Goal: Task Accomplishment & Management: Use online tool/utility

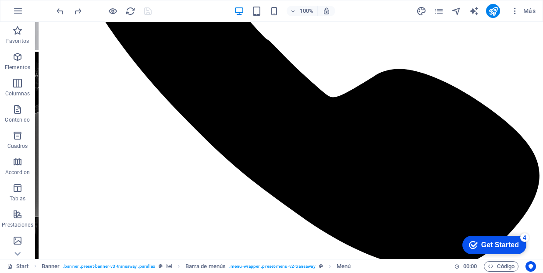
scroll to position [511, 0]
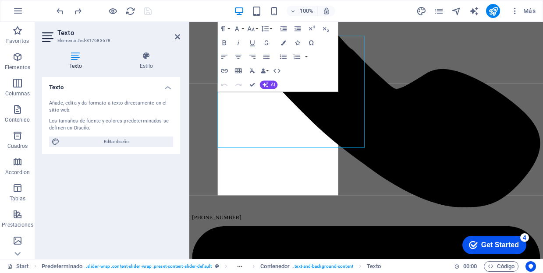
scroll to position [571, 0]
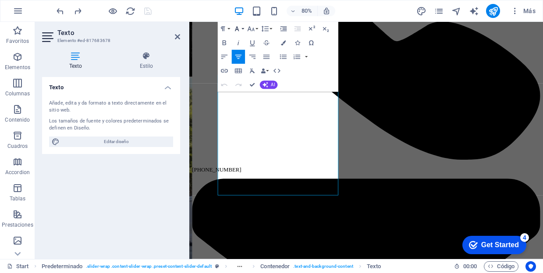
click at [240, 29] on icon "button" at bounding box center [237, 29] width 8 height 8
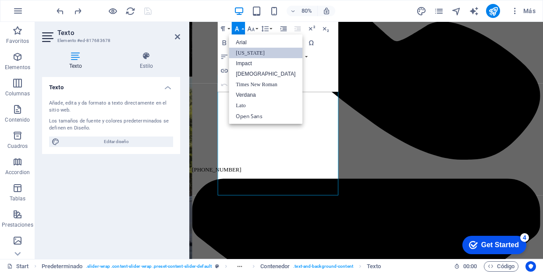
scroll to position [0, 0]
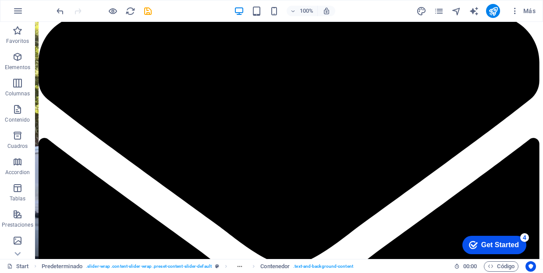
scroll to position [763, 0]
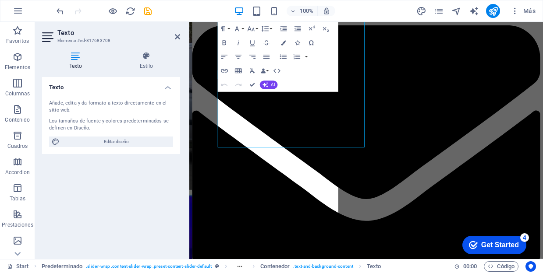
scroll to position [841, 0]
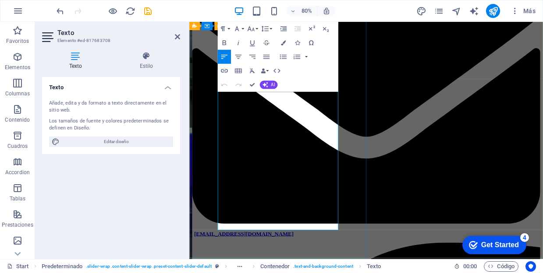
click at [228, 28] on button "Paragraph Format" at bounding box center [224, 29] width 13 height 14
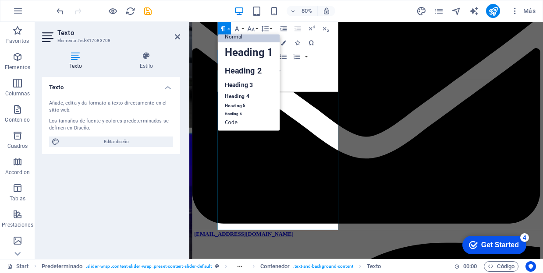
scroll to position [7, 0]
click at [243, 29] on button "Font Family" at bounding box center [238, 29] width 13 height 14
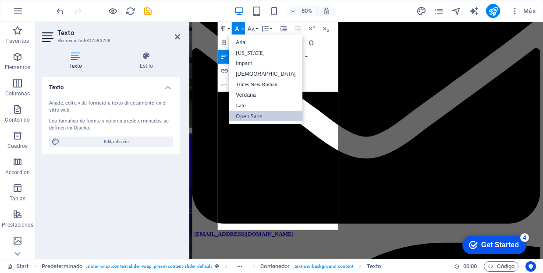
scroll to position [0, 0]
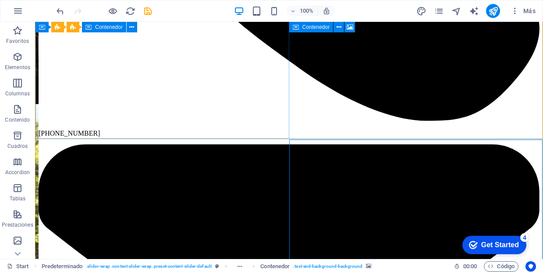
scroll to position [634, 0]
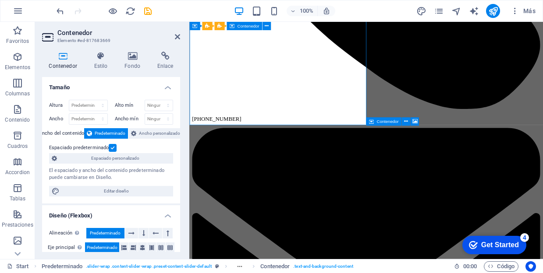
scroll to position [694, 0]
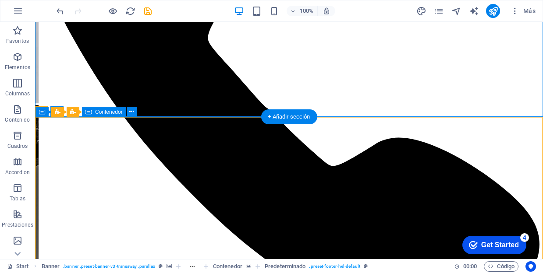
scroll to position [437, 0]
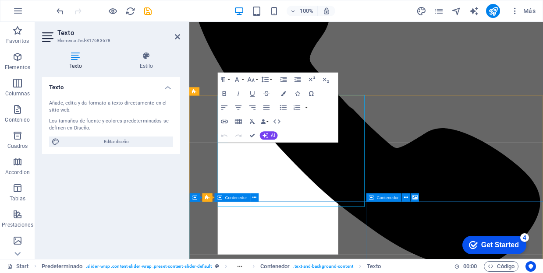
scroll to position [497, 0]
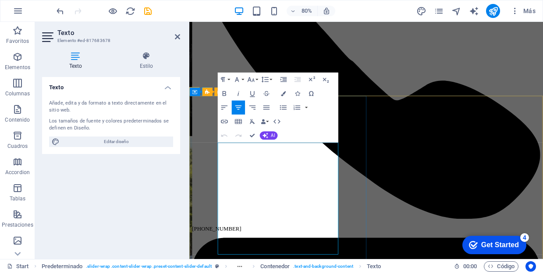
click at [228, 81] on button "Paragraph Format" at bounding box center [224, 80] width 13 height 14
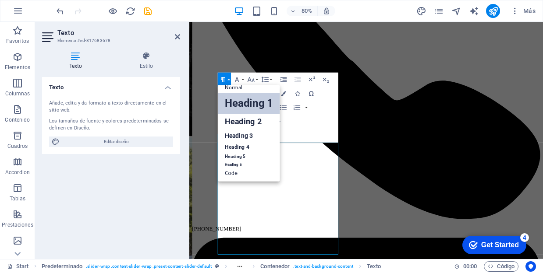
scroll to position [7, 0]
click at [245, 89] on link "Normal" at bounding box center [249, 87] width 62 height 11
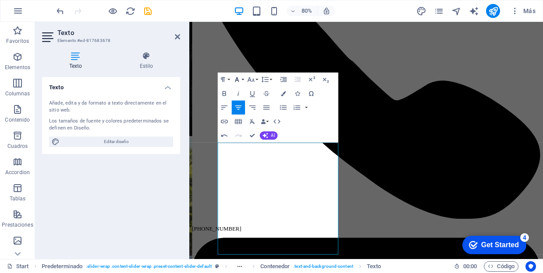
click at [238, 80] on icon "button" at bounding box center [237, 79] width 8 height 8
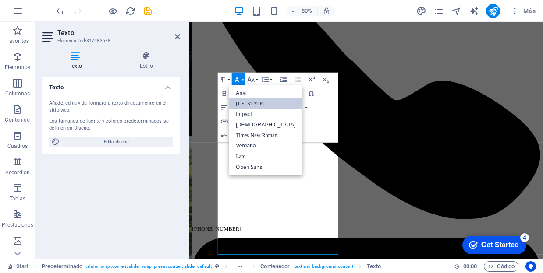
scroll to position [0, 0]
click at [242, 113] on link "Impact" at bounding box center [266, 114] width 74 height 11
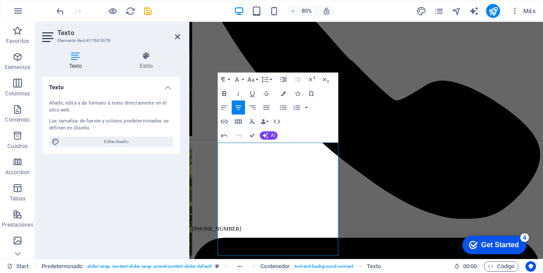
click at [224, 94] on icon "button" at bounding box center [224, 93] width 8 height 8
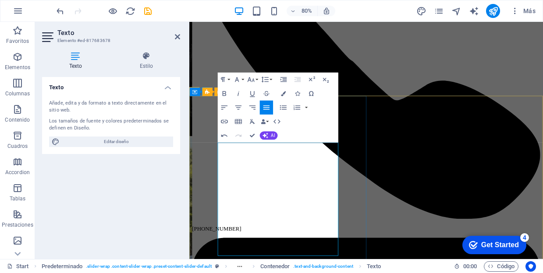
click at [226, 80] on icon "button" at bounding box center [223, 79] width 8 height 8
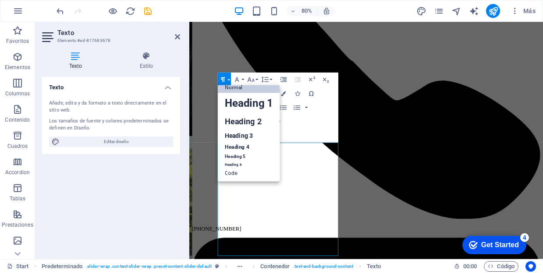
click at [238, 87] on link "Normal" at bounding box center [249, 87] width 62 height 11
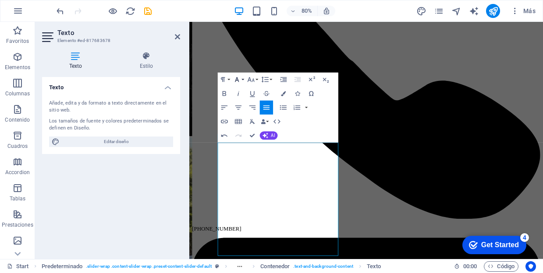
click at [240, 81] on icon "button" at bounding box center [237, 79] width 8 height 8
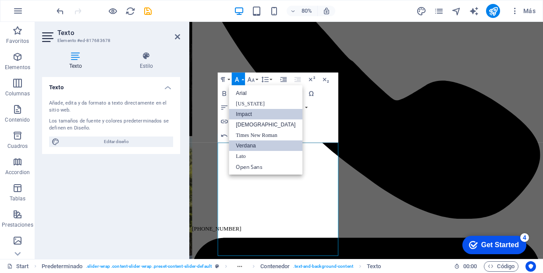
click at [247, 114] on link "Impact" at bounding box center [266, 114] width 74 height 11
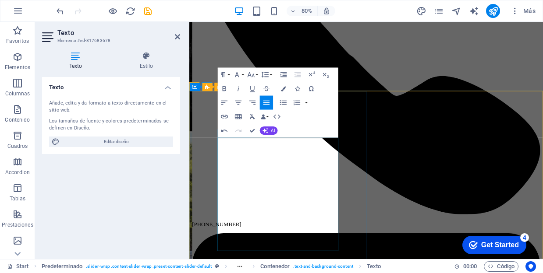
scroll to position [506, 0]
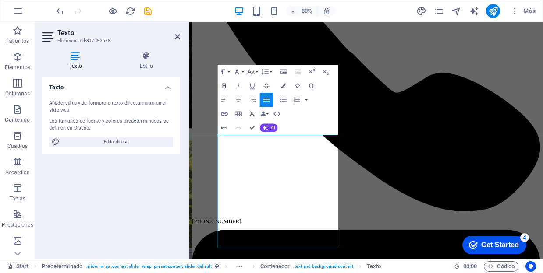
click at [224, 81] on button "Bold" at bounding box center [224, 86] width 13 height 14
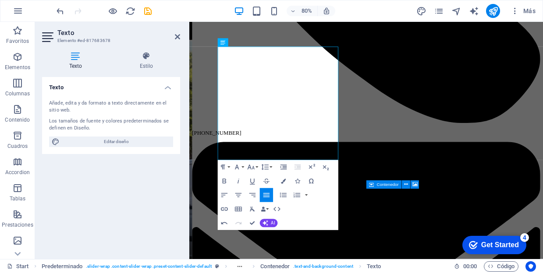
scroll to position [618, 0]
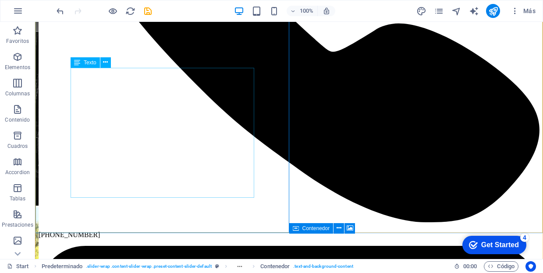
scroll to position [560, 0]
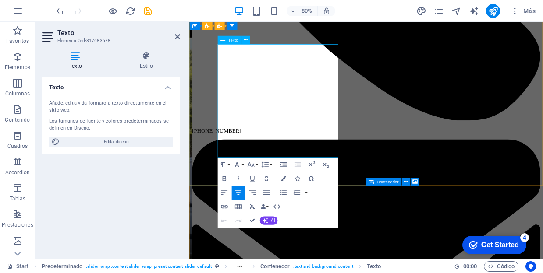
click at [265, 194] on icon "button" at bounding box center [266, 193] width 6 height 4
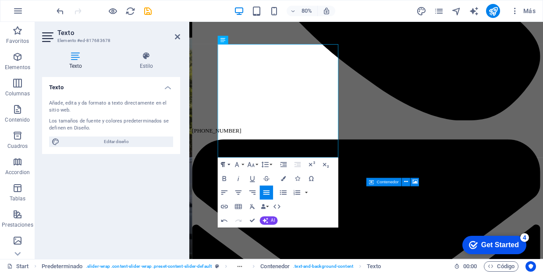
click at [224, 166] on icon "button" at bounding box center [223, 165] width 4 height 5
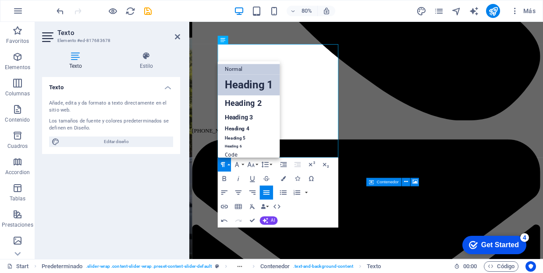
scroll to position [1, 0]
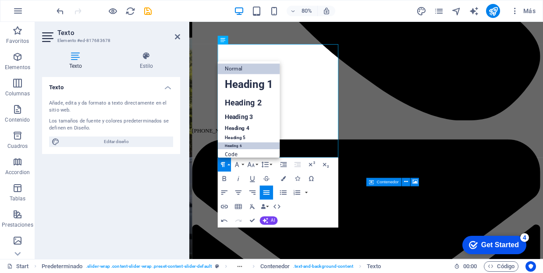
click at [243, 146] on link "Heading 6" at bounding box center [249, 145] width 62 height 7
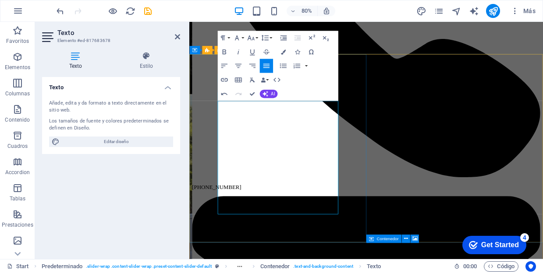
scroll to position [537, 0]
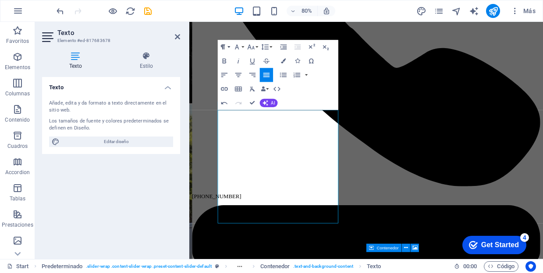
click at [228, 46] on button "Paragraph Format" at bounding box center [224, 47] width 13 height 14
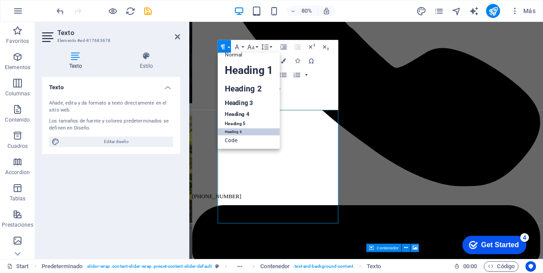
scroll to position [7, 0]
click at [237, 56] on link "Normal" at bounding box center [249, 55] width 62 height 11
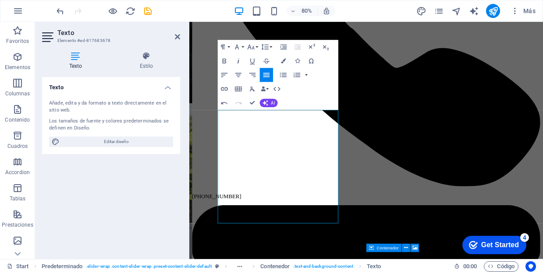
click at [238, 62] on icon "button" at bounding box center [238, 61] width 2 height 5
click at [220, 60] on icon "button" at bounding box center [224, 61] width 8 height 8
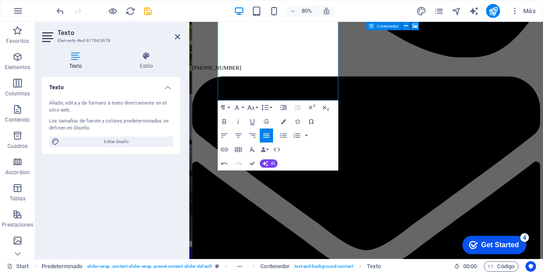
scroll to position [683, 0]
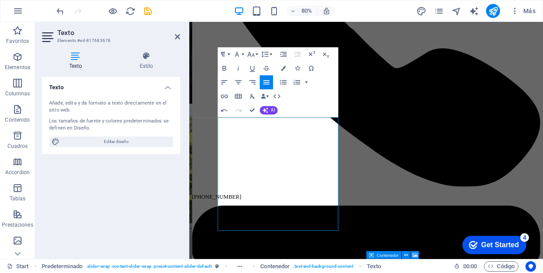
scroll to position [507, 0]
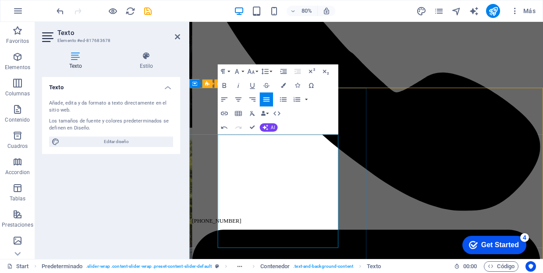
drag, startPoint x: 226, startPoint y: 200, endPoint x: 311, endPoint y: 214, distance: 86.1
drag, startPoint x: 227, startPoint y: 199, endPoint x: 269, endPoint y: 209, distance: 43.7
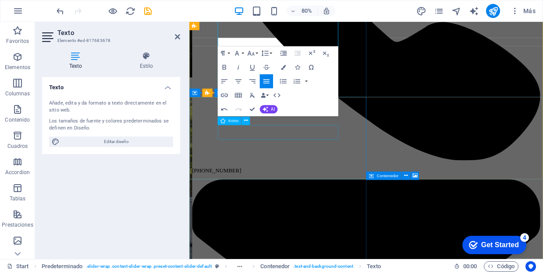
scroll to position [628, 0]
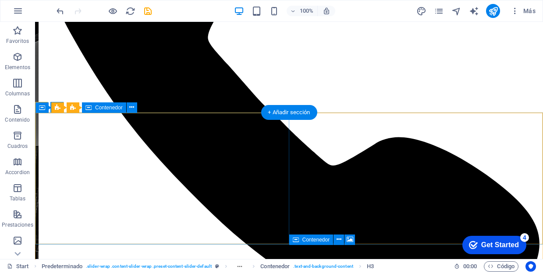
scroll to position [439, 0]
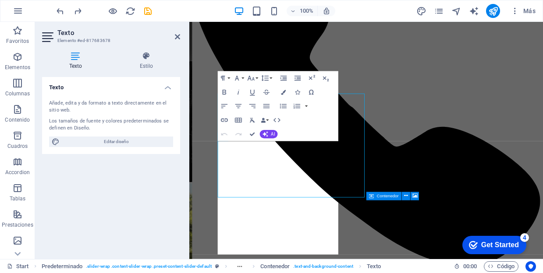
scroll to position [498, 0]
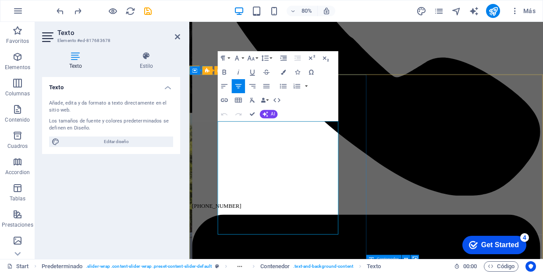
scroll to position [522, 0]
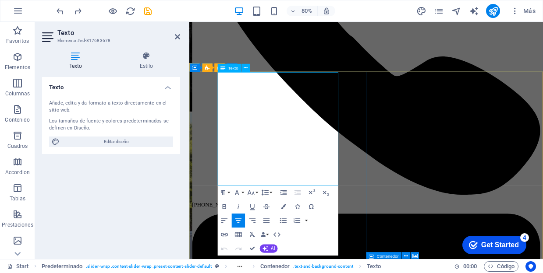
scroll to position [58, 0]
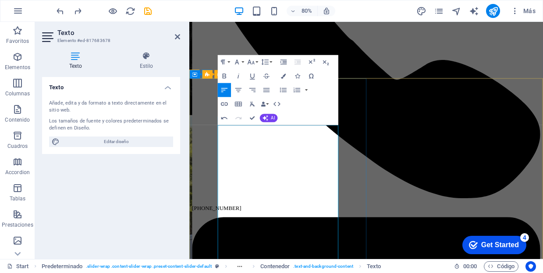
scroll to position [519, 0]
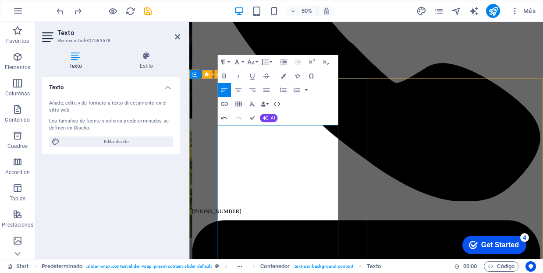
click at [266, 92] on icon "button" at bounding box center [266, 90] width 8 height 8
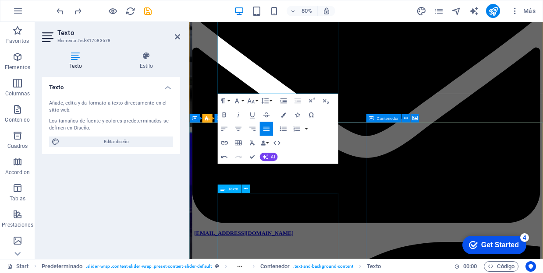
scroll to position [841, 0]
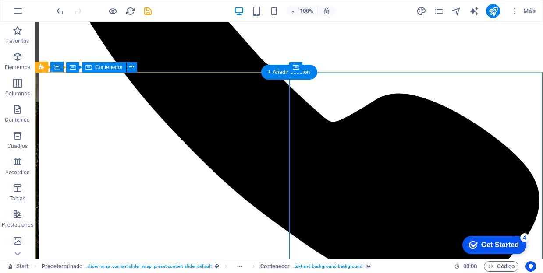
scroll to position [481, 0]
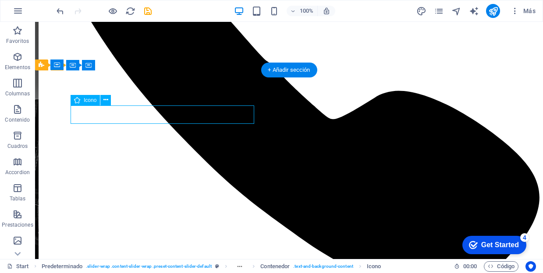
select select "xMidYMid"
select select "px"
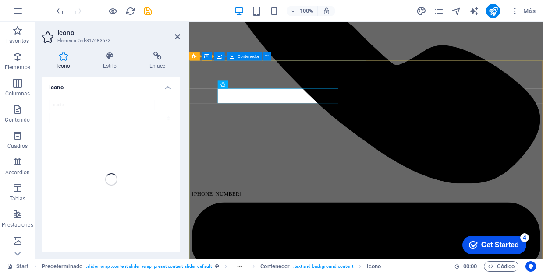
scroll to position [541, 0]
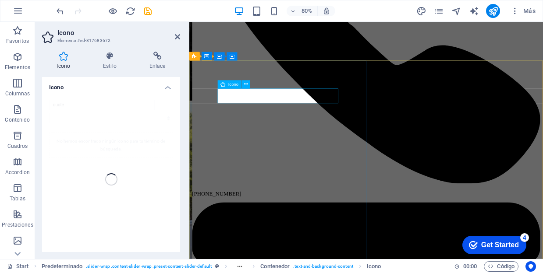
type input "quote"
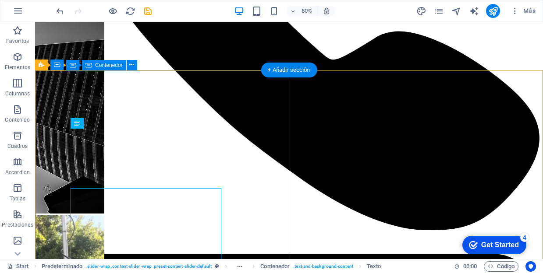
scroll to position [481, 0]
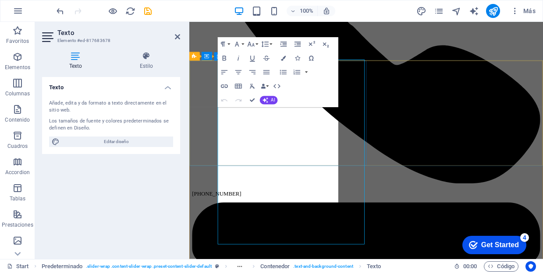
scroll to position [541, 0]
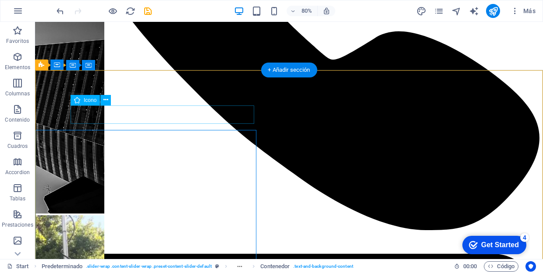
scroll to position [481, 0]
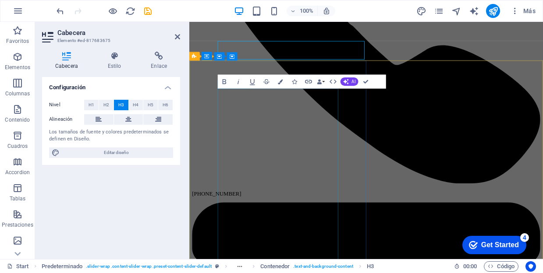
scroll to position [541, 0]
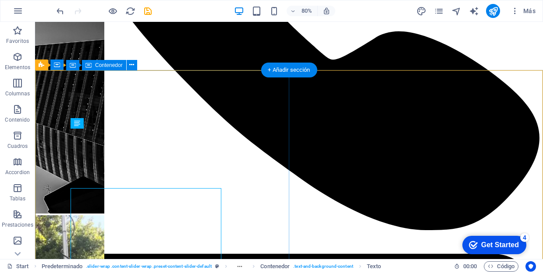
scroll to position [481, 0]
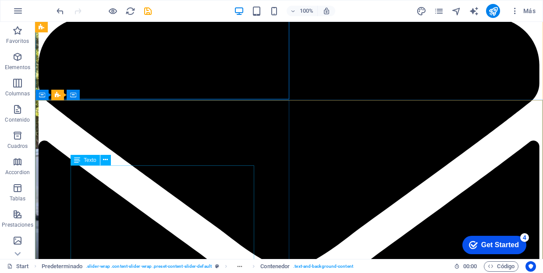
scroll to position [777, 0]
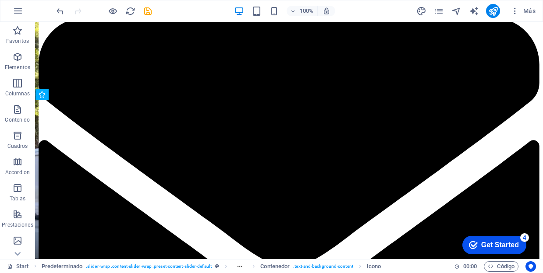
drag, startPoint x: 149, startPoint y: 150, endPoint x: 149, endPoint y: 160, distance: 10.1
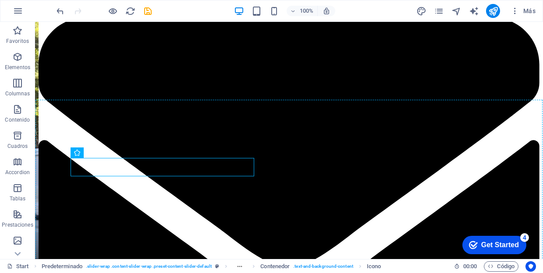
drag, startPoint x: 134, startPoint y: 163, endPoint x: 110, endPoint y: 123, distance: 47.3
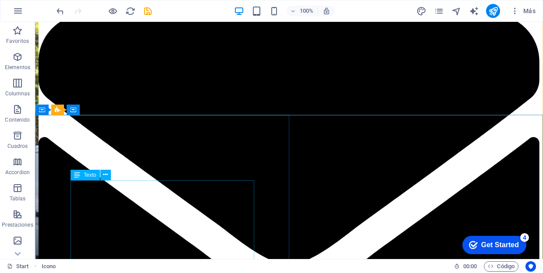
scroll to position [762, 0]
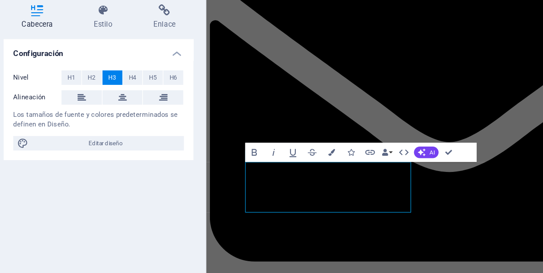
scroll to position [822, 0]
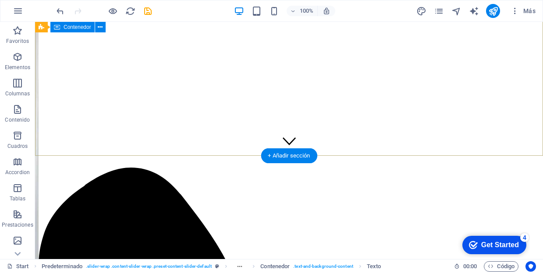
scroll to position [103, 0]
